Goal: Register for event/course

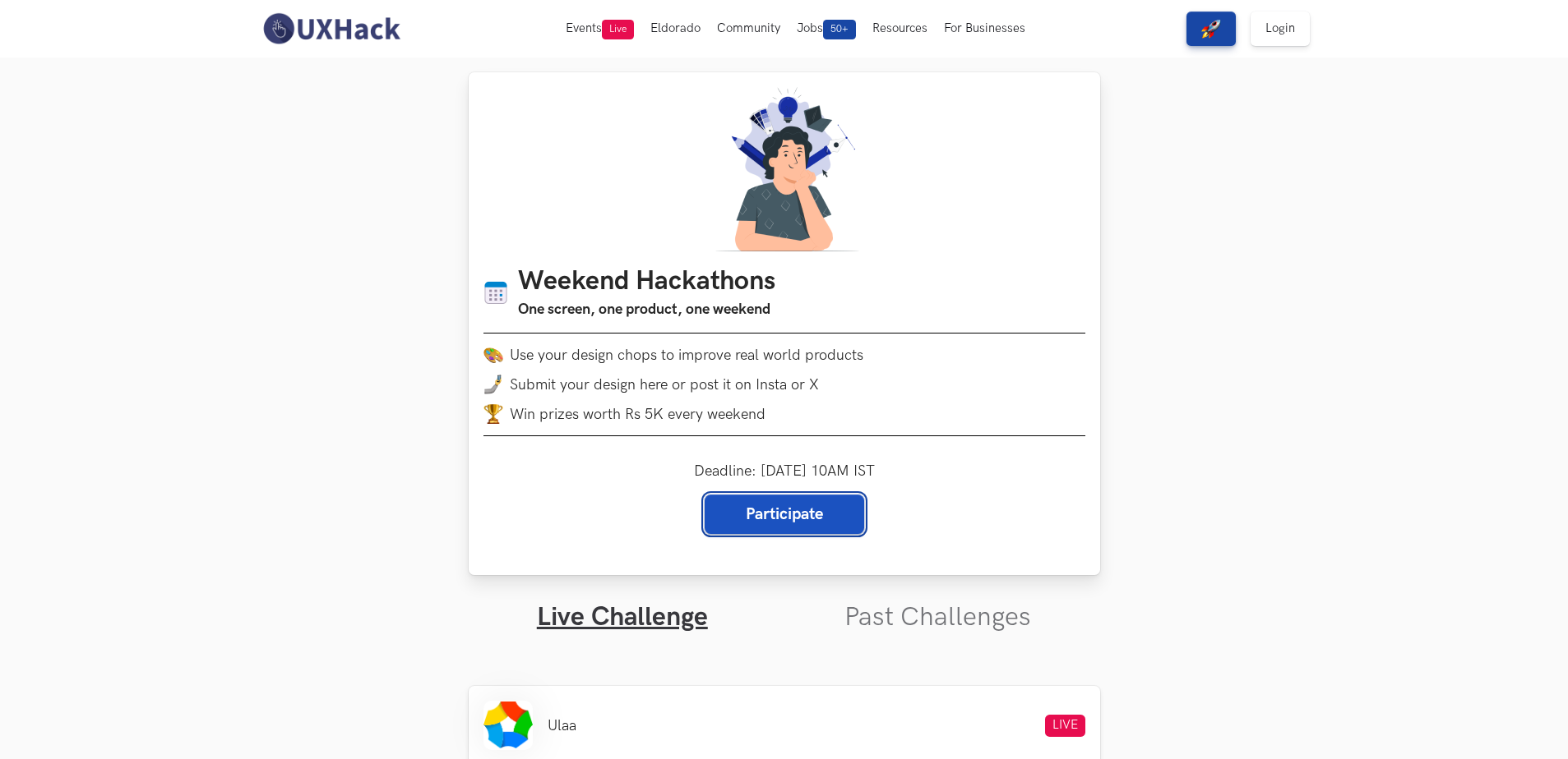
click at [812, 517] on link "Participate" at bounding box center [784, 515] width 160 height 40
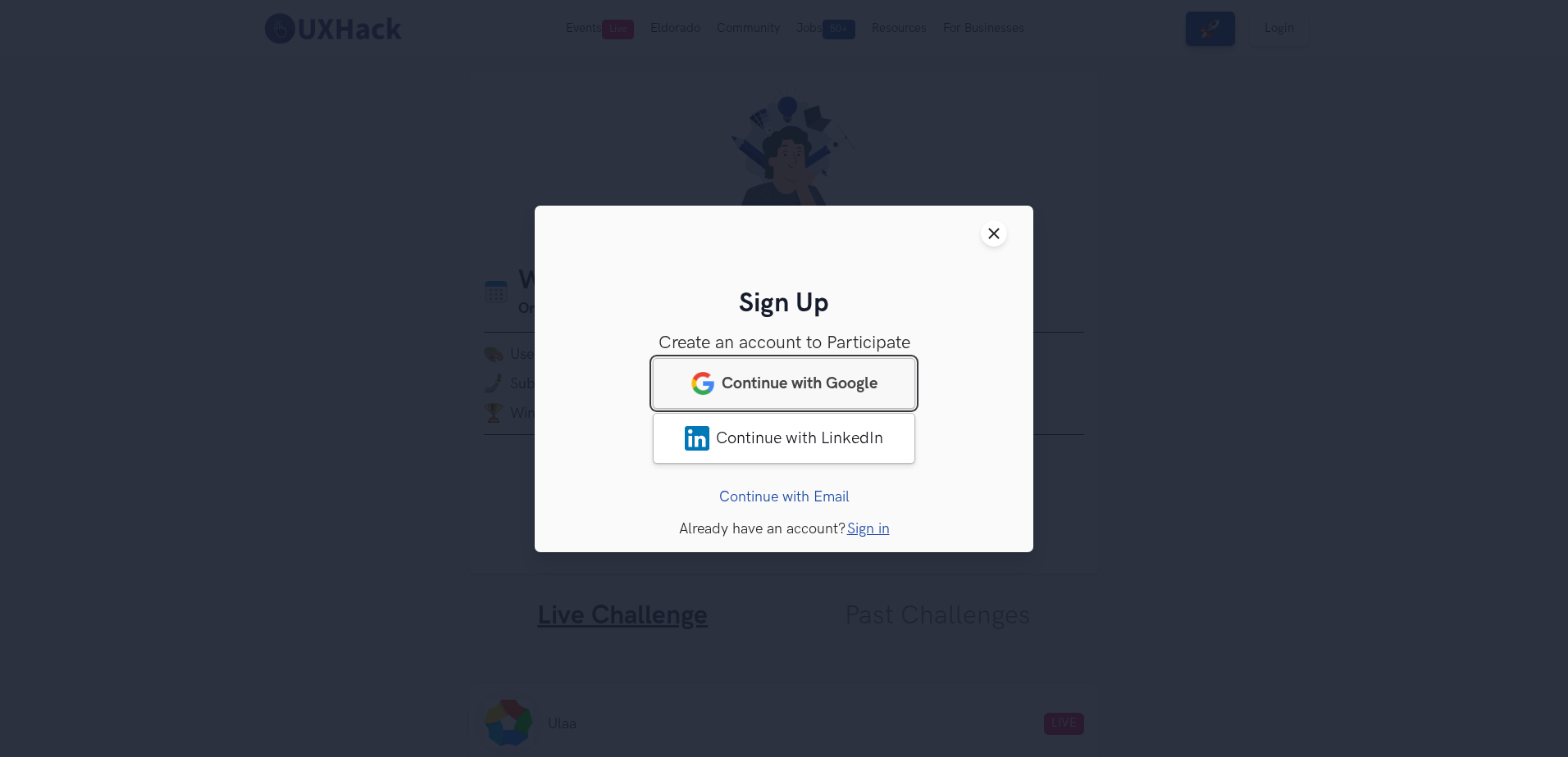
click at [857, 372] on link "Continue with Google" at bounding box center [783, 382] width 262 height 50
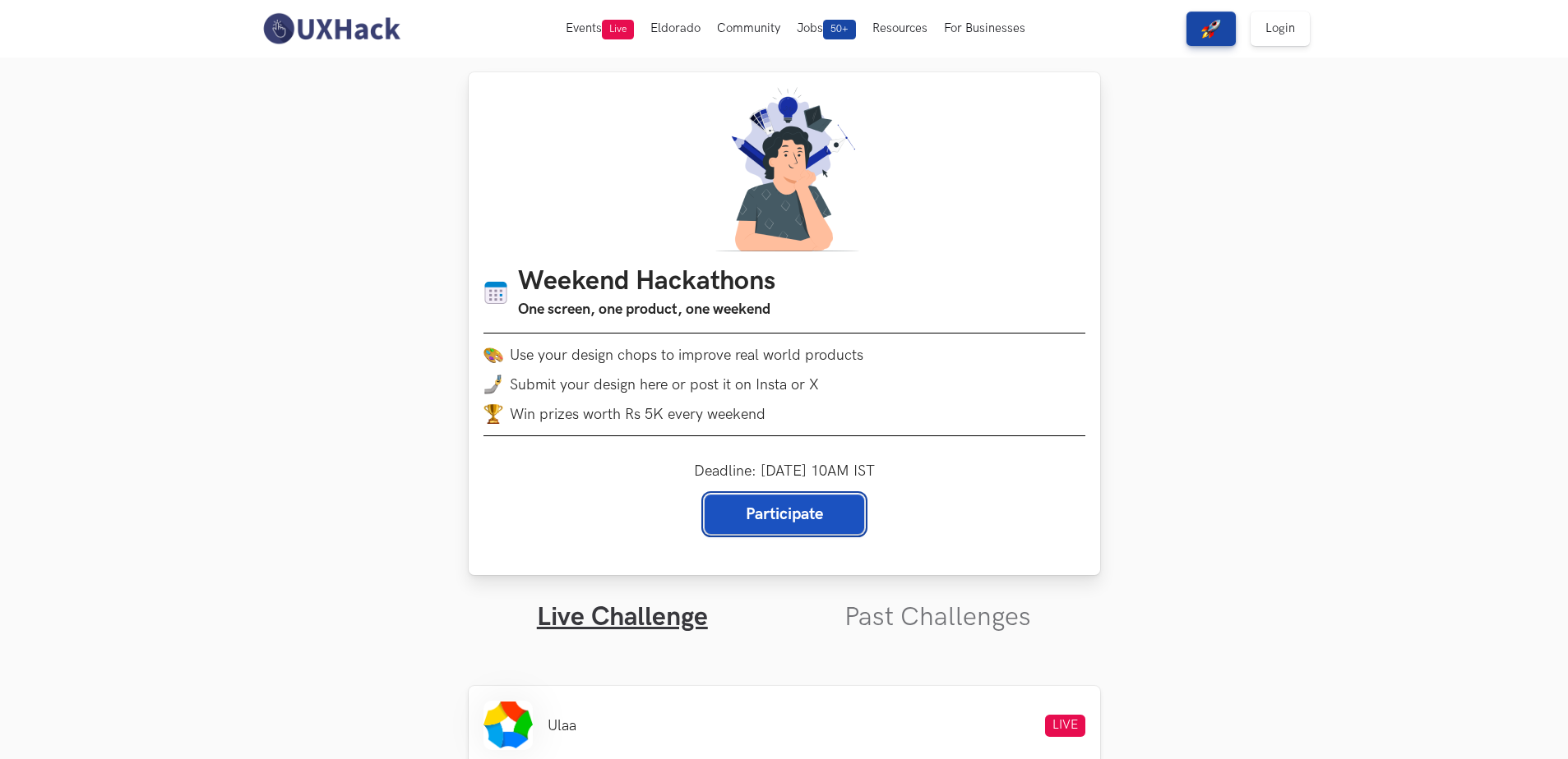
click at [731, 517] on link "Participate" at bounding box center [784, 515] width 160 height 40
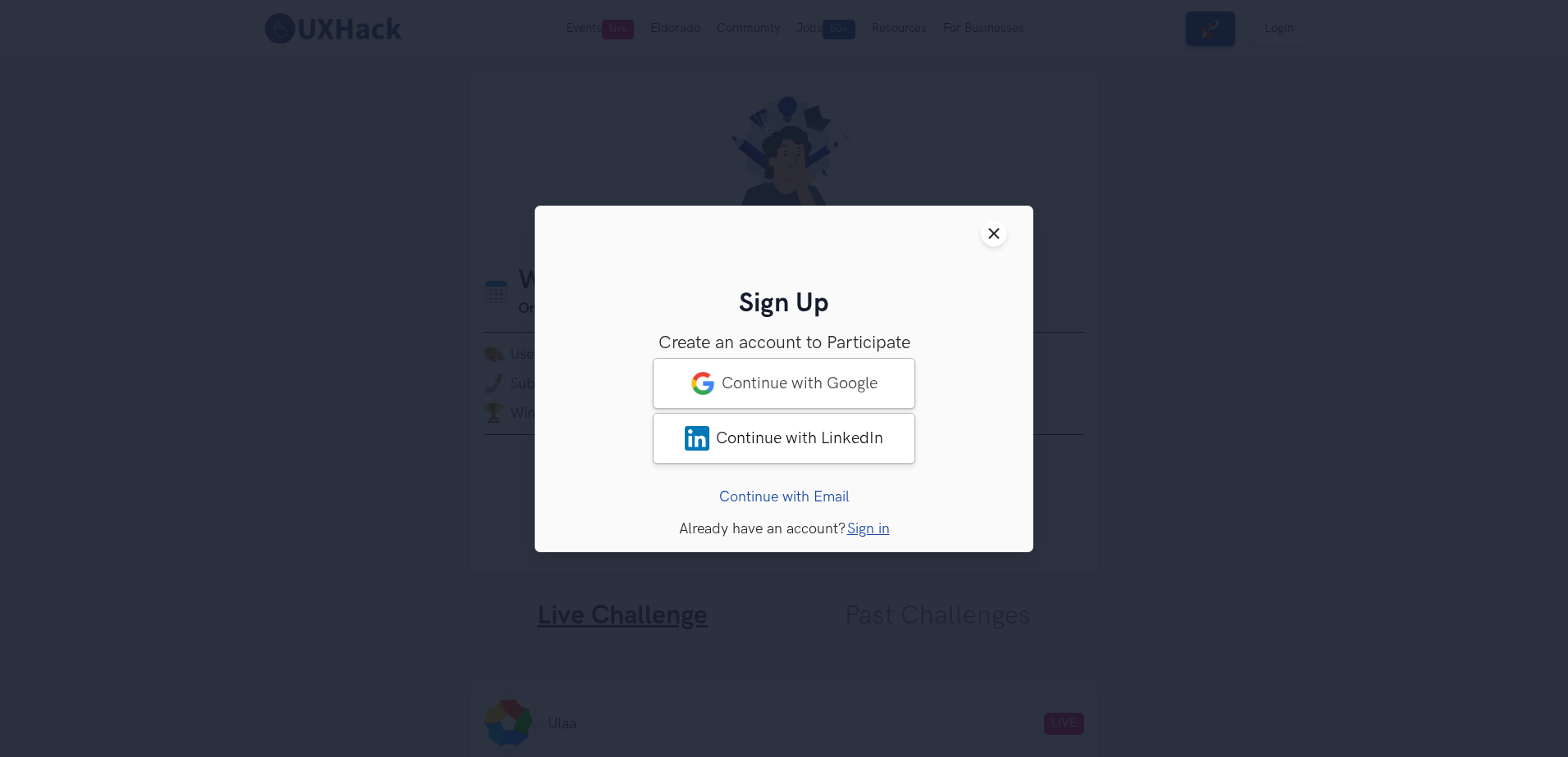
click at [800, 492] on link "Continue with Email" at bounding box center [784, 496] width 131 height 17
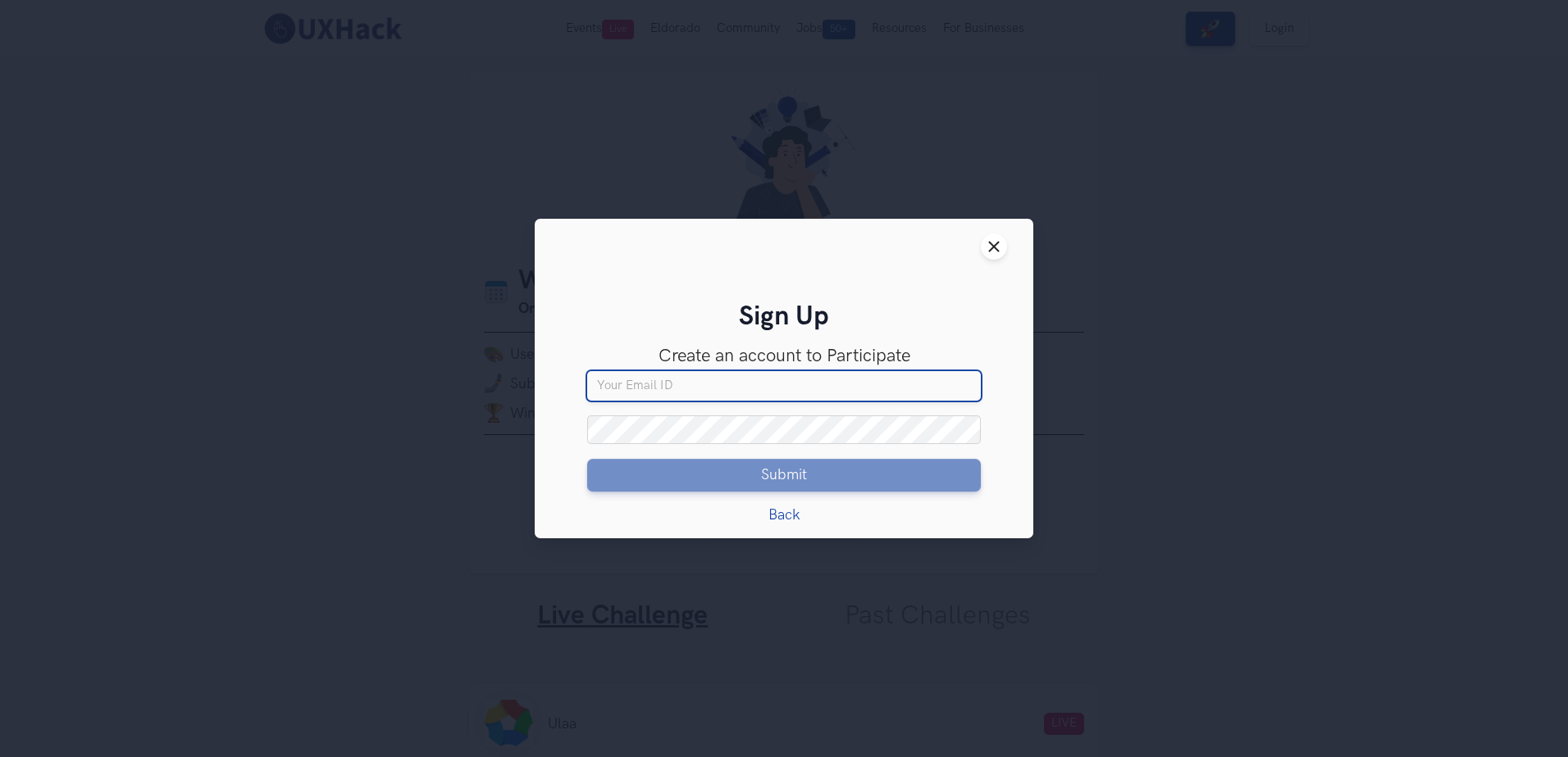
click at [665, 383] on input "Your email" at bounding box center [784, 386] width 394 height 30
type input "bharatbizconnect@gmail.com"
drag, startPoint x: 771, startPoint y: 394, endPoint x: 572, endPoint y: 389, distance: 199.1
click at [572, 389] on div "Sign Up Create an account to Participate Access to 50+ solutions One solution f…" at bounding box center [784, 413] width 446 height 222
click at [603, 380] on input "Your email" at bounding box center [784, 386] width 394 height 30
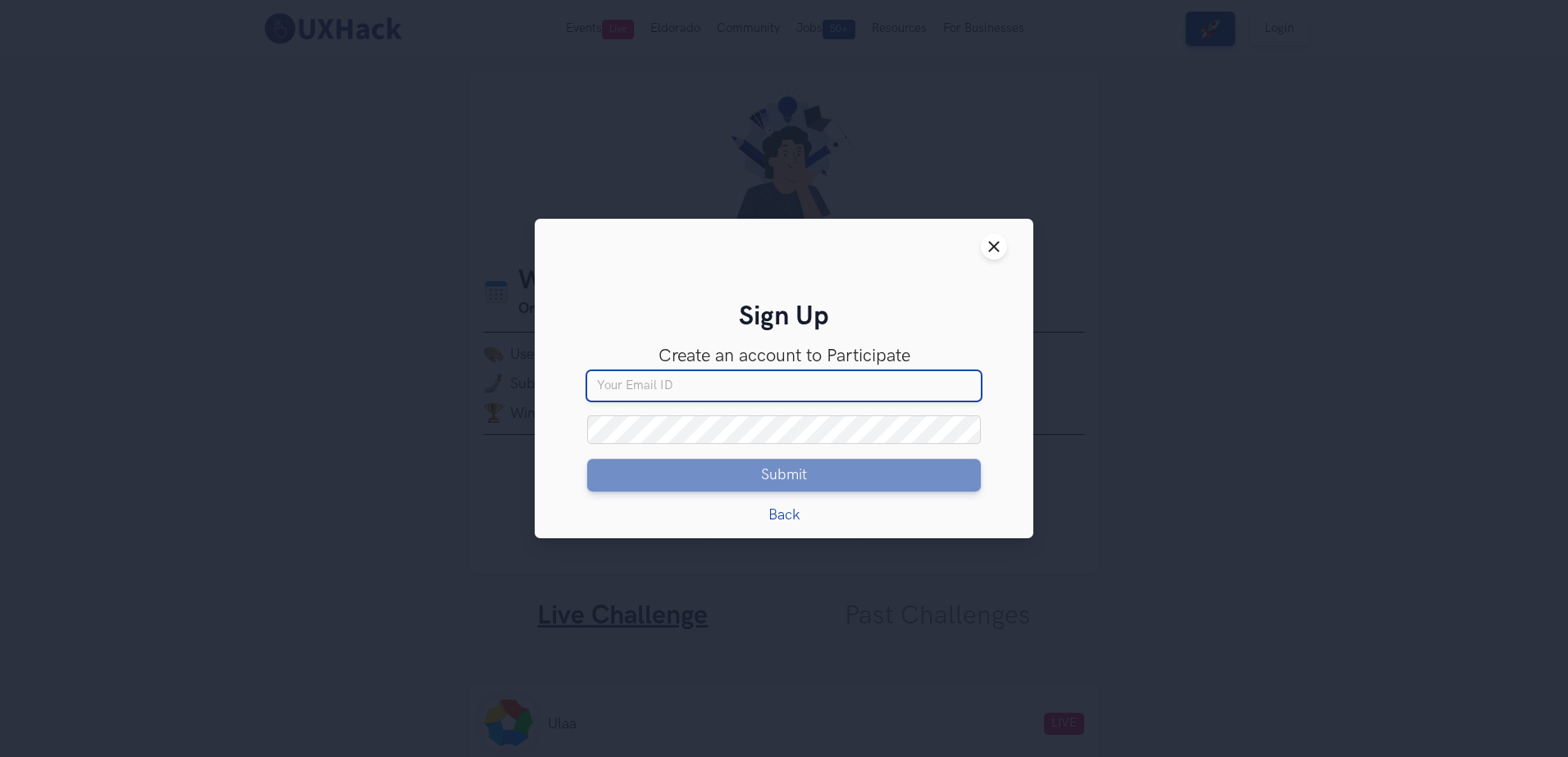
type input "harshit.145x@gmail.com"
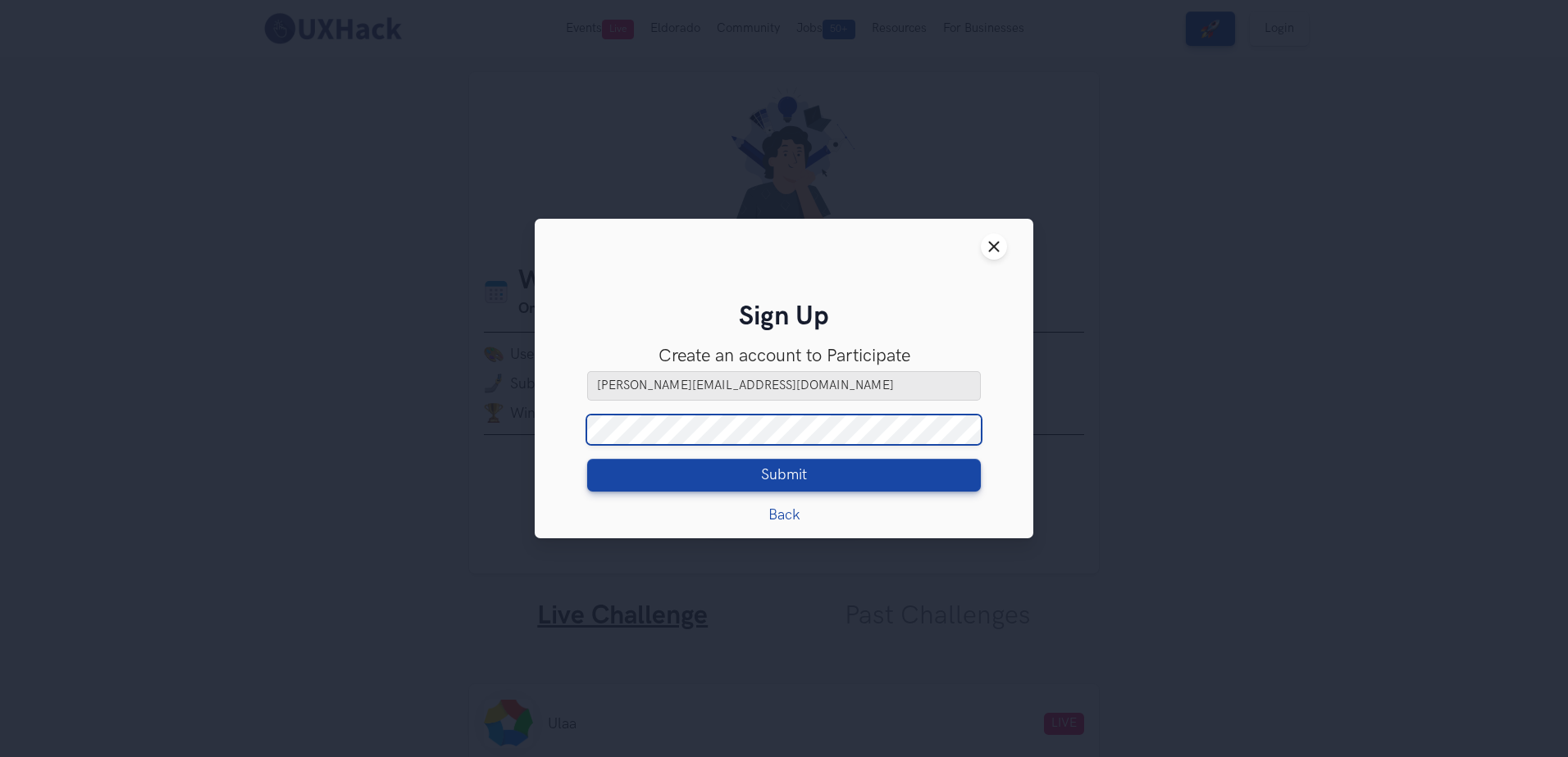
click at [587, 459] on button "Submit Loading" at bounding box center [784, 475] width 394 height 33
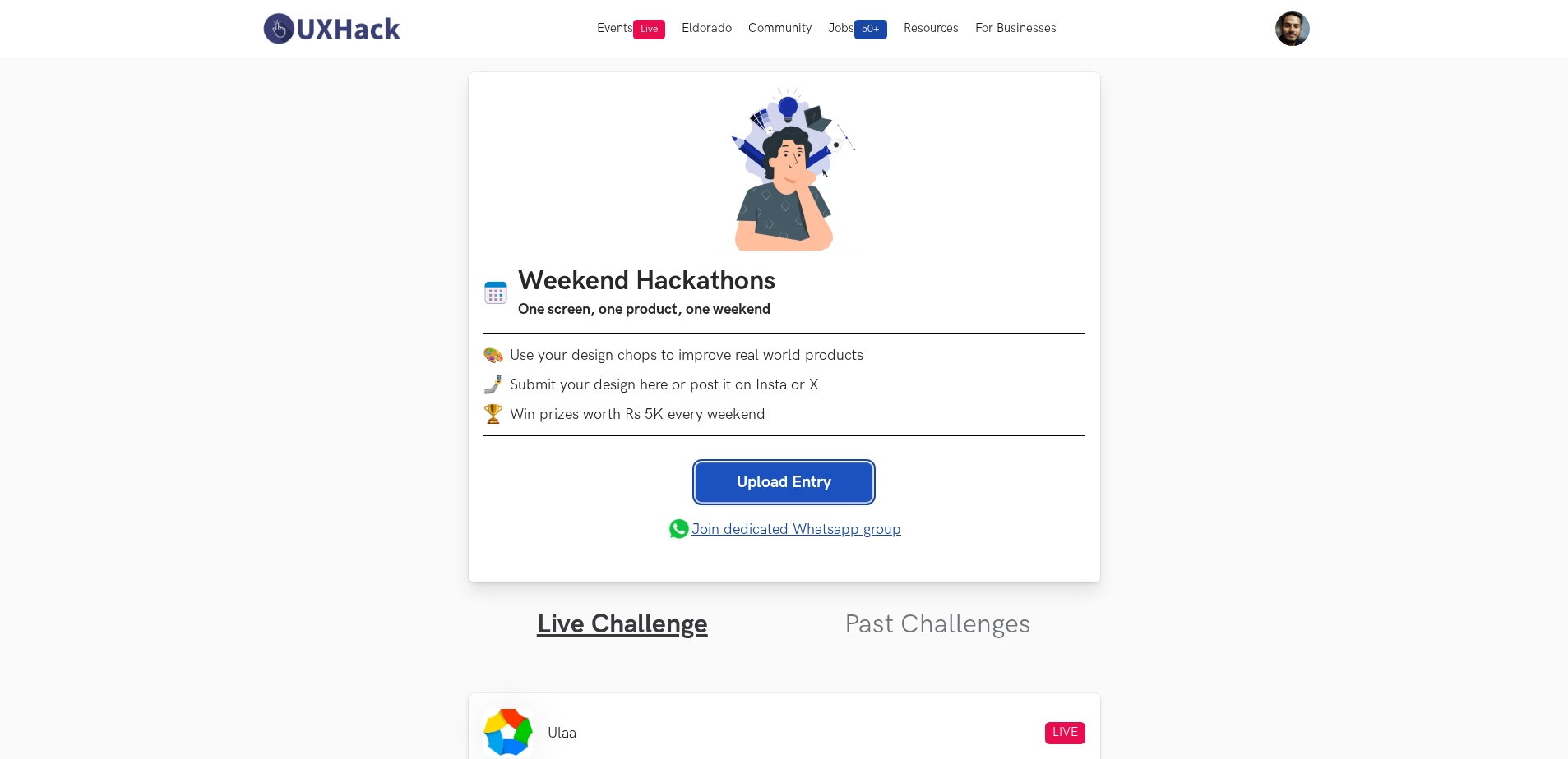
click at [748, 483] on link "Upload Entry" at bounding box center [784, 482] width 177 height 40
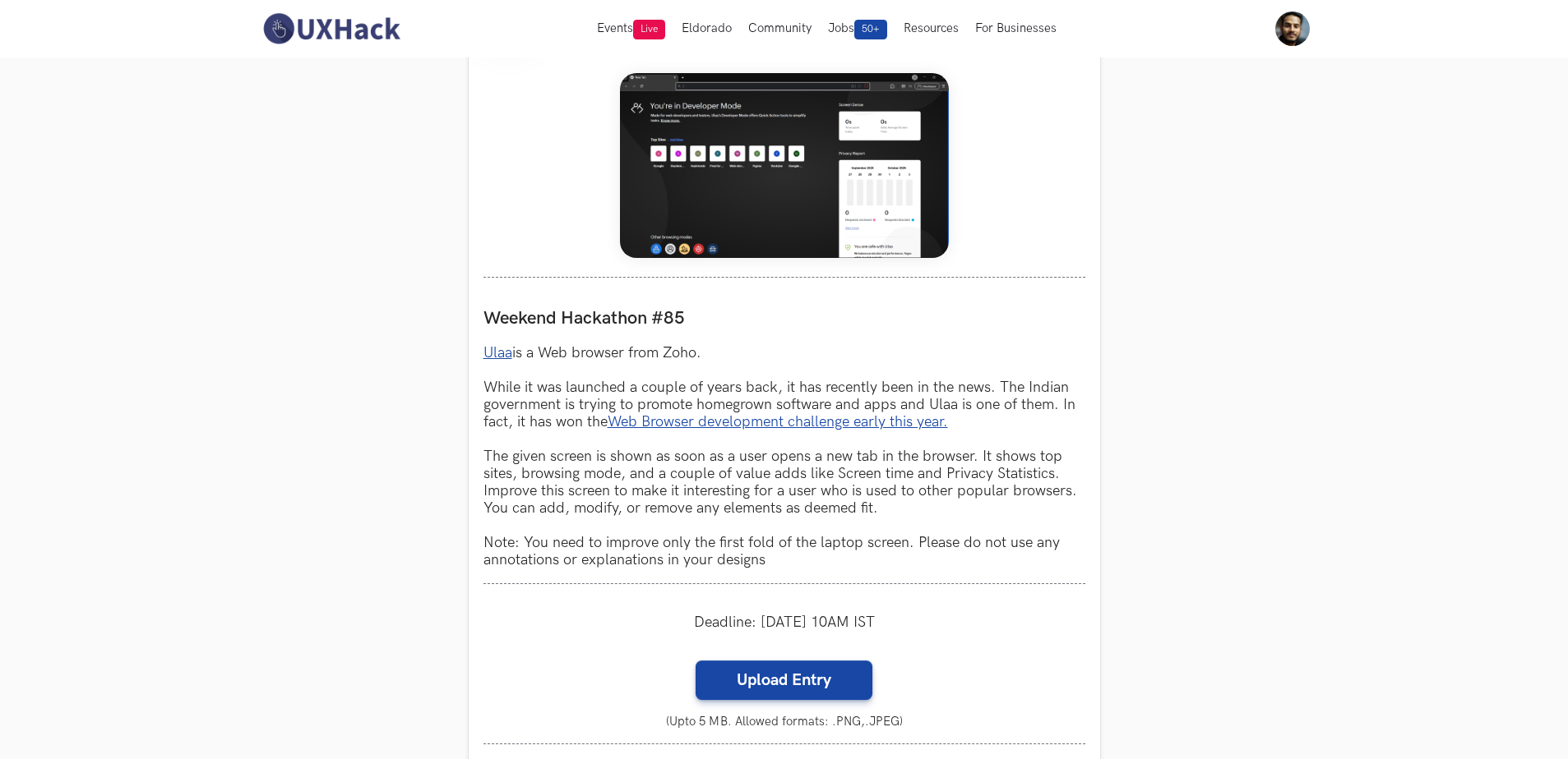
scroll to position [656, 0]
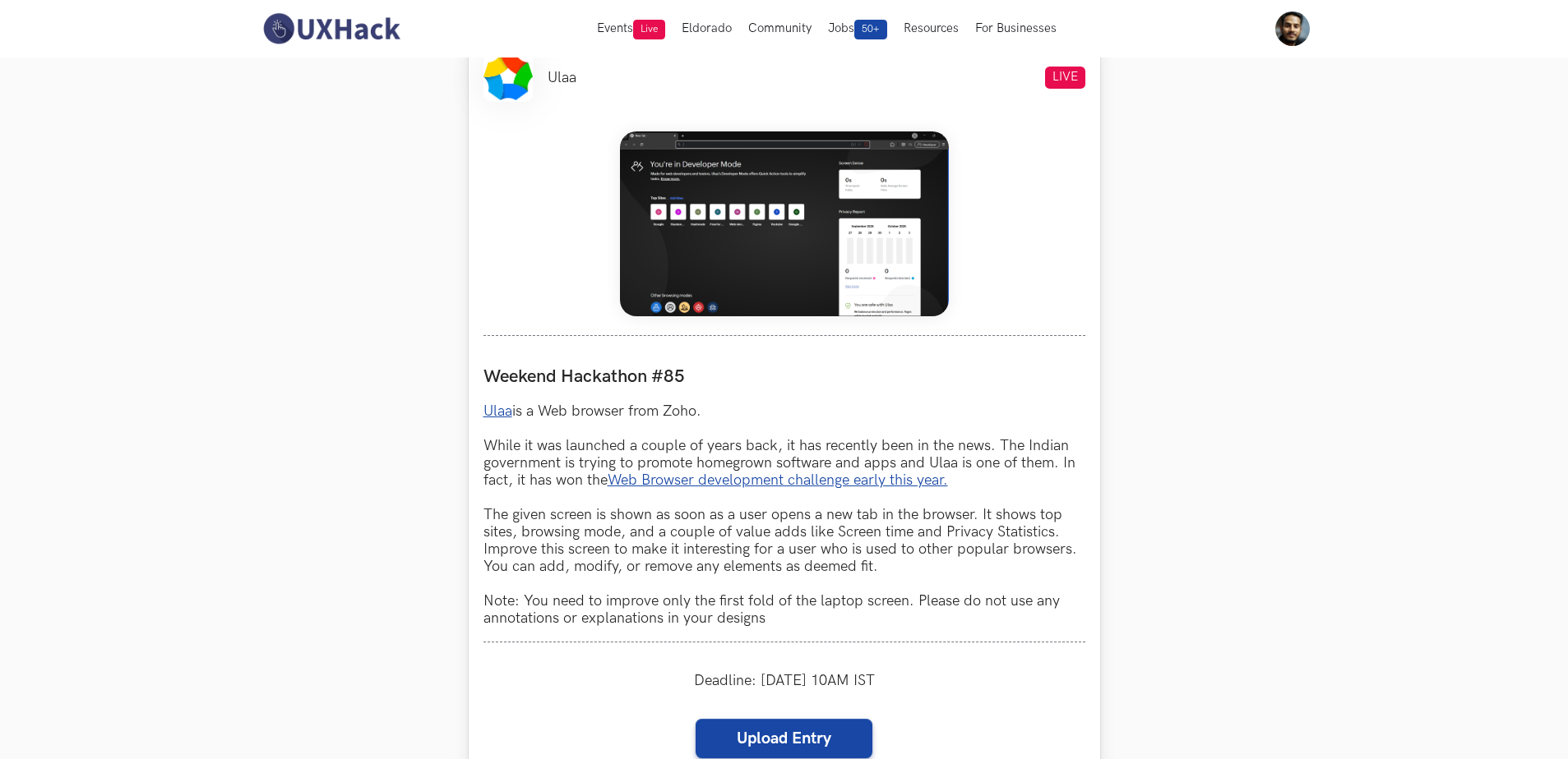
click at [719, 256] on img at bounding box center [784, 224] width 328 height 185
click at [849, 191] on img at bounding box center [784, 224] width 328 height 185
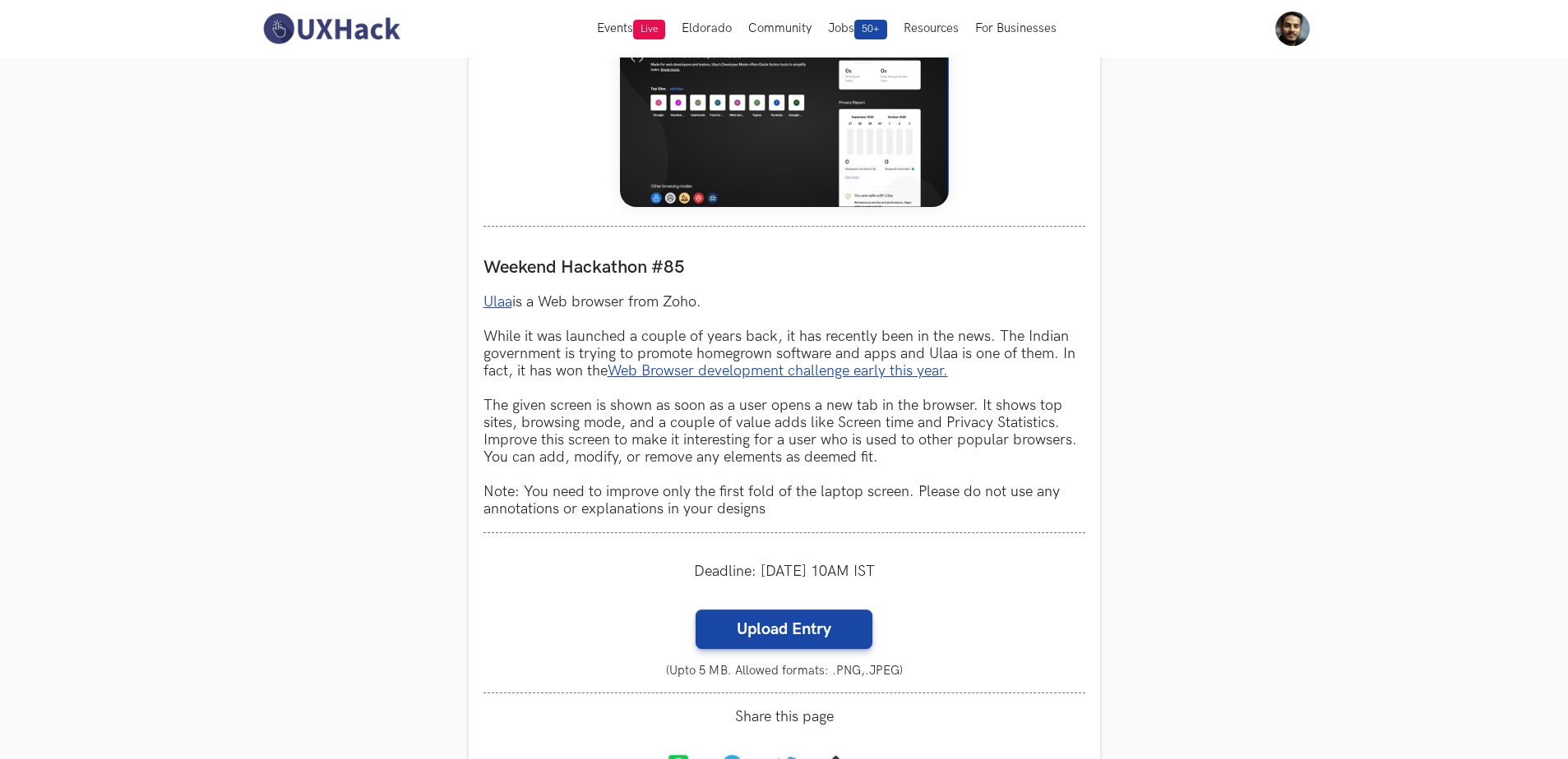
scroll to position [738, 0]
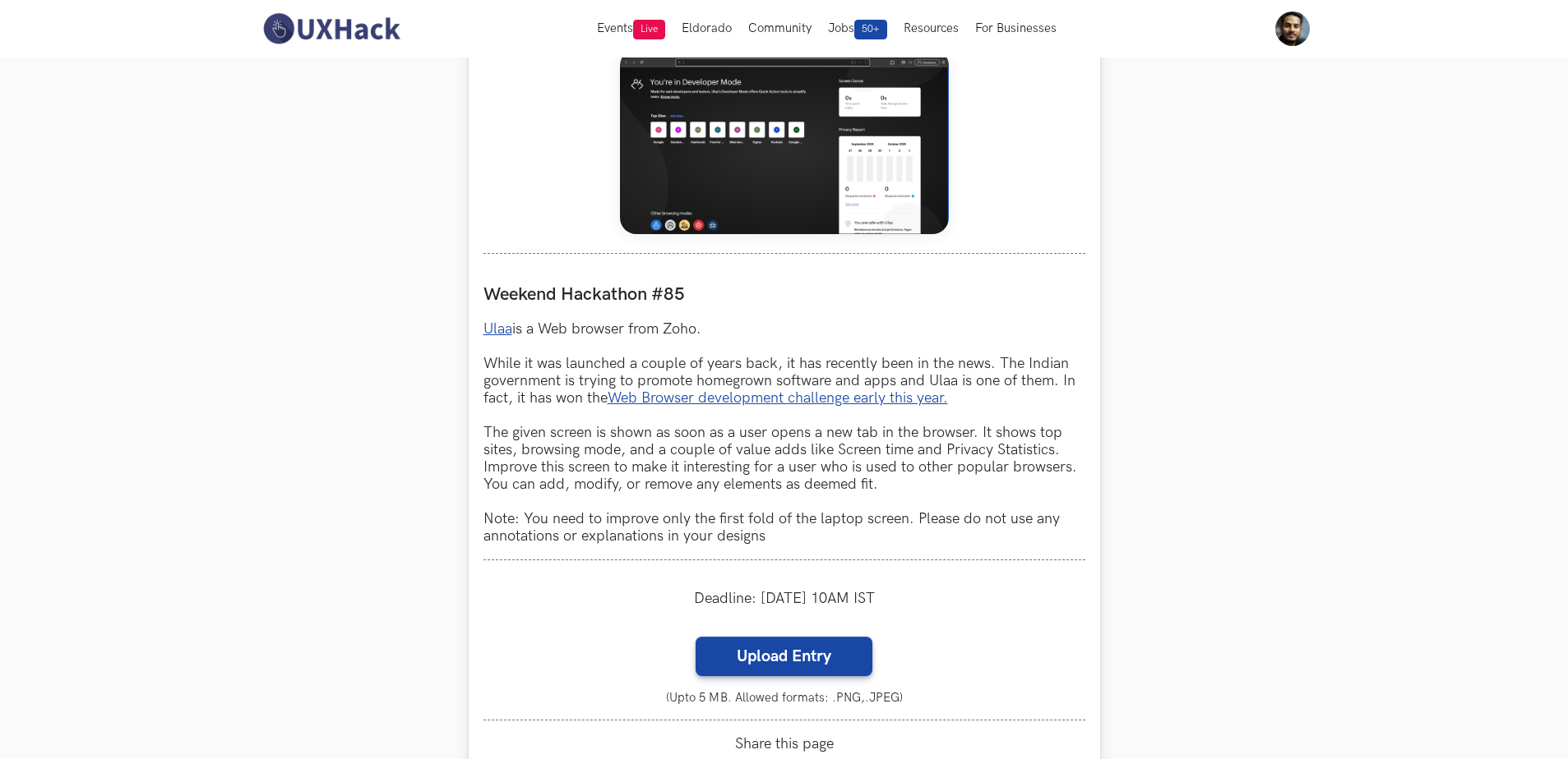
click at [842, 224] on img at bounding box center [784, 142] width 328 height 185
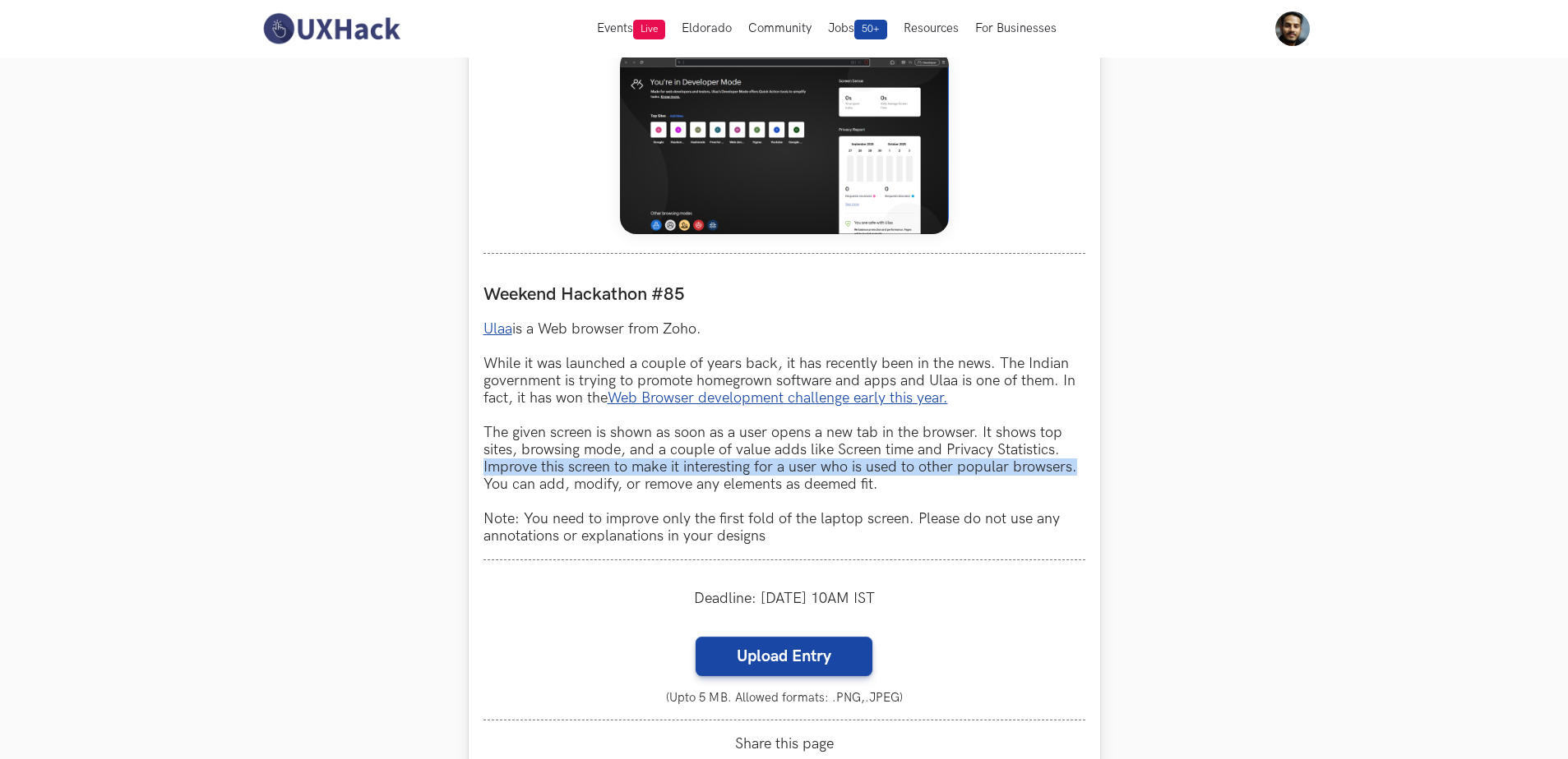
drag, startPoint x: 480, startPoint y: 466, endPoint x: 1075, endPoint y: 474, distance: 595.1
click at [1075, 474] on div "Ulaa LIVE Weekend Hackathon #85 Ulaa is a Web browser from Zoho. While it was l…" at bounding box center [784, 395] width 631 height 880
copy p "Improve this screen to make it interesting for a user who is used to other popu…"
click at [898, 488] on p "Ulaa is a Web browser from Zoho. While it was launched a couple of years back, …" at bounding box center [784, 433] width 601 height 224
copy p "Improve this screen to make it interesting for a user who is used to other popu…"
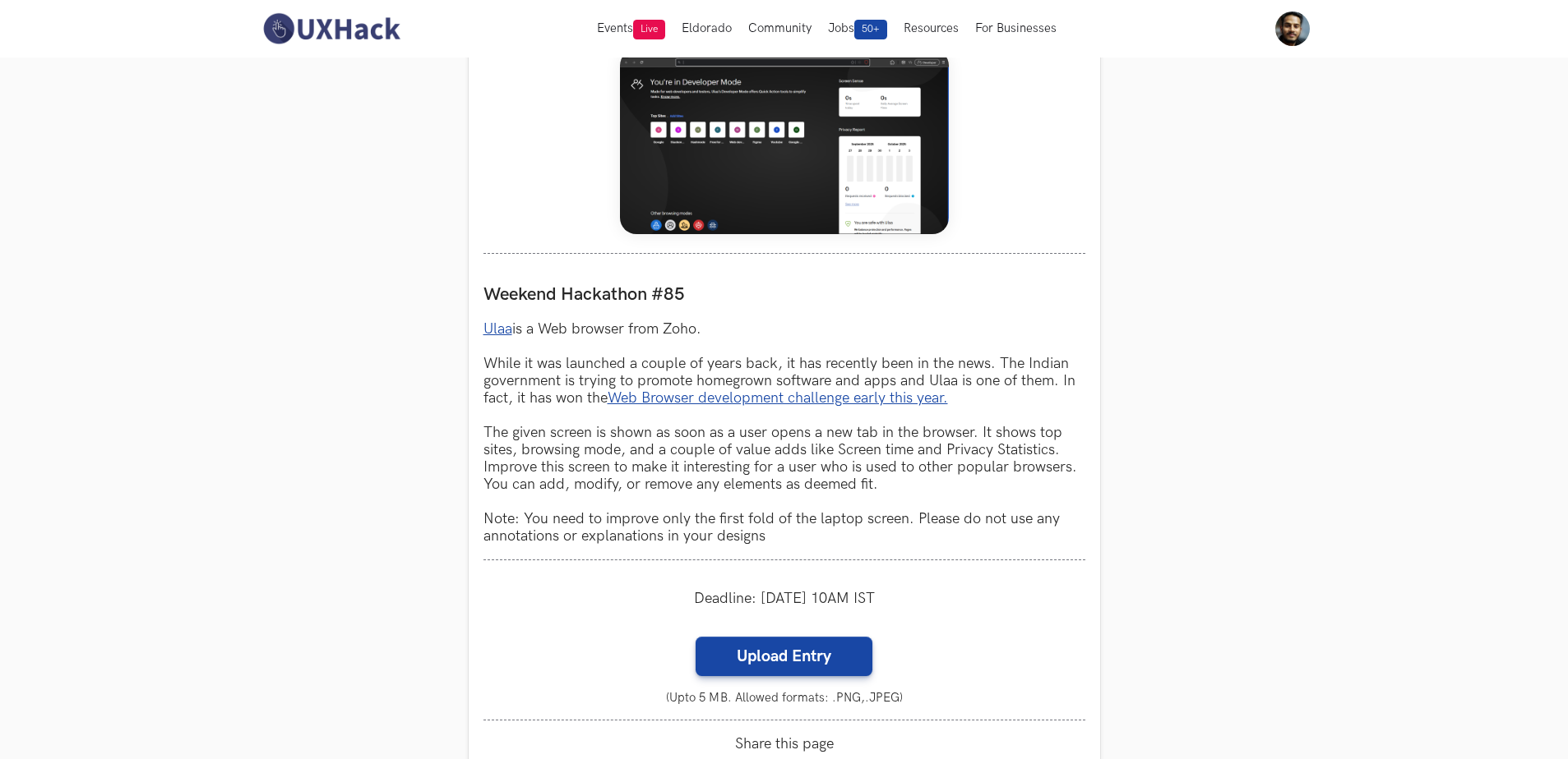
click at [1253, 457] on section "Weekend Hackathons One screen, one product, one weekend Use your design chops t…" at bounding box center [784, 418] width 1568 height 2198
